Goal: Task Accomplishment & Management: Manage account settings

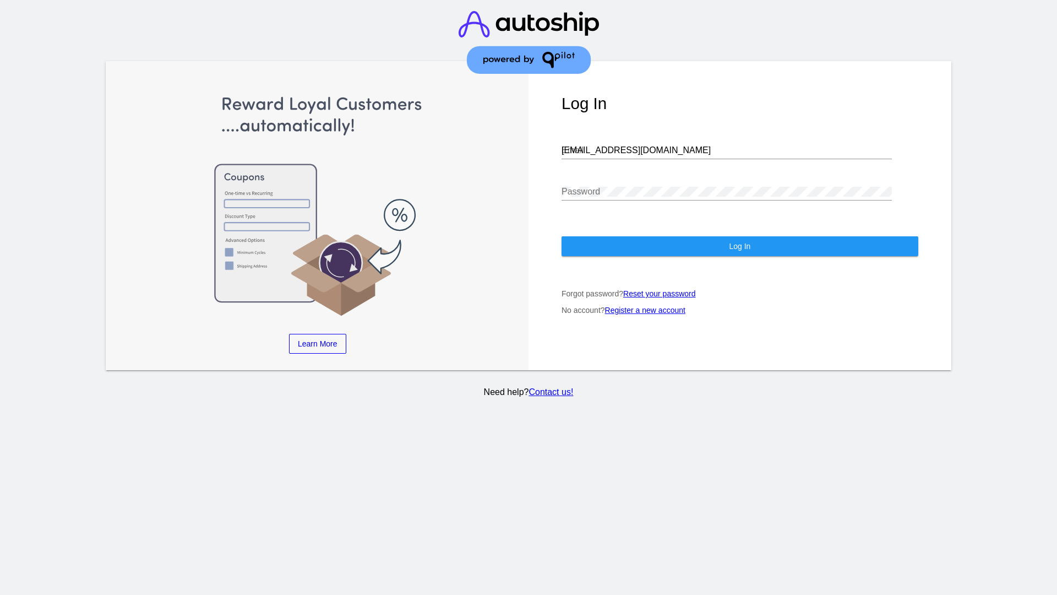
type input "[EMAIL_ADDRESS][DOMAIN_NAME]"
click at [739, 246] on span "Log In" at bounding box center [739, 246] width 21 height 9
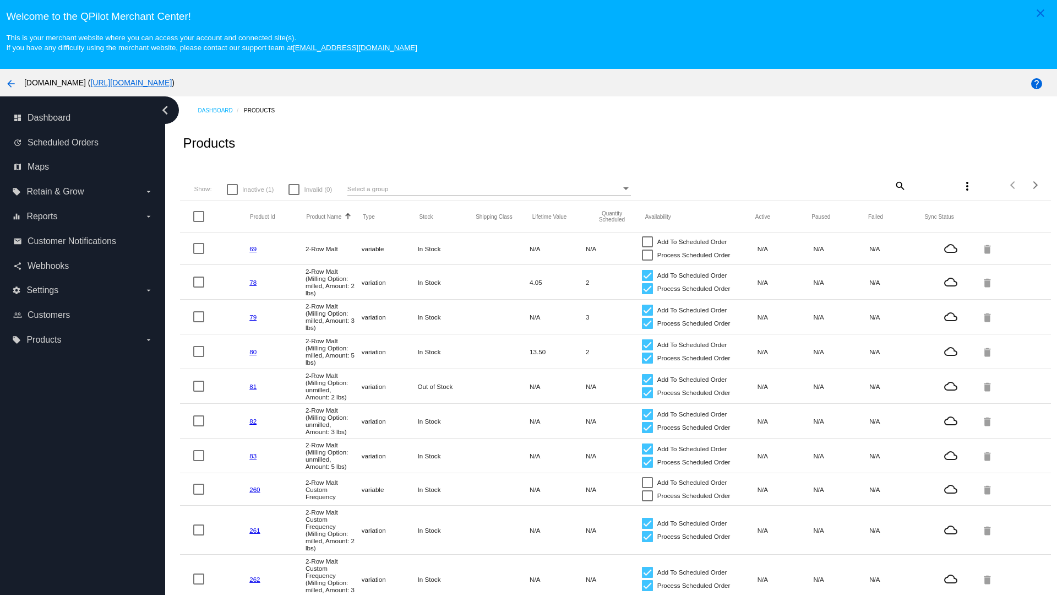
click at [250, 189] on span "Inactive (1)" at bounding box center [257, 189] width 31 height 13
click at [232, 195] on input "Inactive (1)" at bounding box center [232, 195] width 1 height 1
checkbox input "true"
click at [899, 185] on mat-icon "search" at bounding box center [899, 185] width 13 height 17
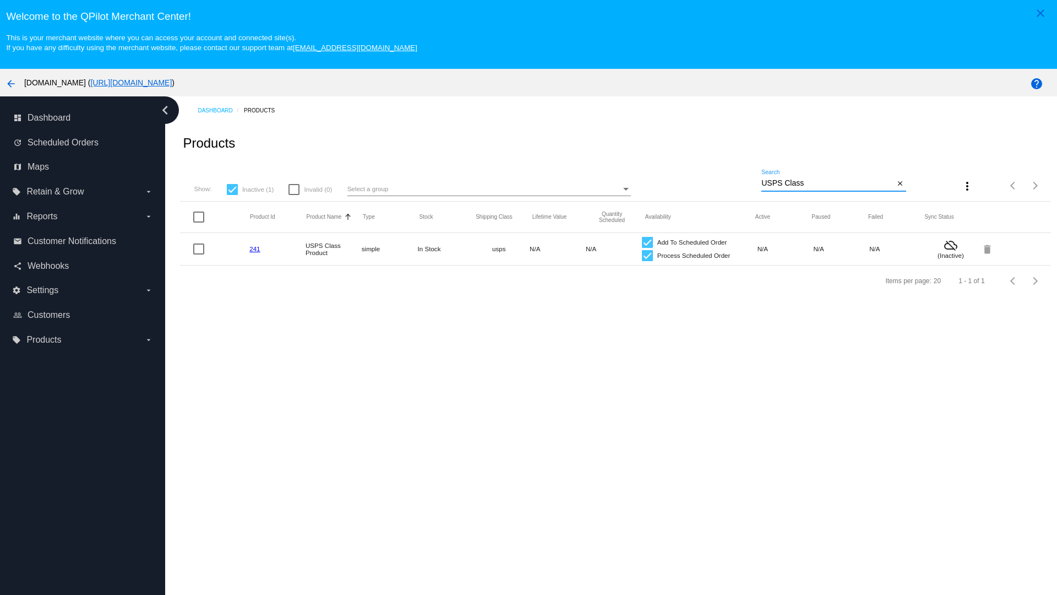
type input "USPS Class"
click at [647, 255] on div at bounding box center [647, 255] width 11 height 11
click at [647, 261] on input "Process Scheduled Order" at bounding box center [647, 261] width 1 height 1
checkbox input "false"
click at [647, 242] on div at bounding box center [647, 242] width 11 height 11
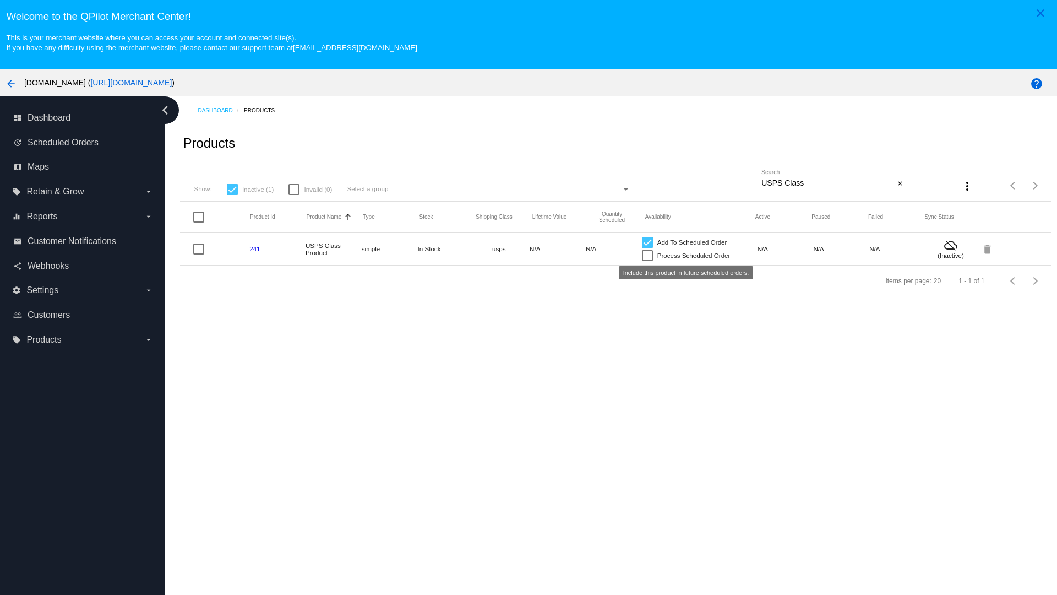
click at [647, 248] on input "Add To Scheduled Order" at bounding box center [647, 248] width 1 height 1
checkbox input "false"
